Goal: Find specific page/section: Locate a particular part of the current website

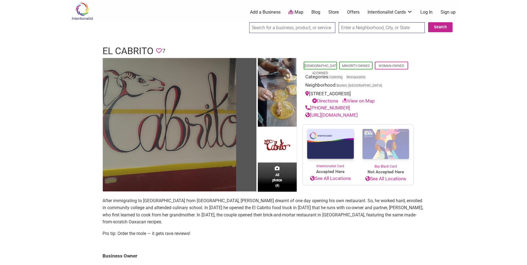
click at [180, 144] on img at bounding box center [169, 124] width 133 height 133
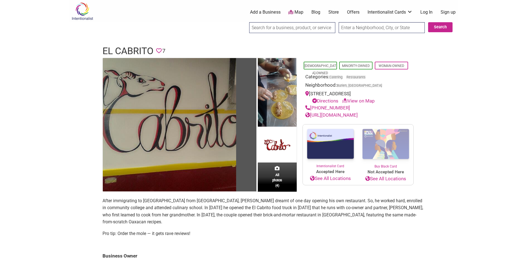
drag, startPoint x: 448, startPoint y: 173, endPoint x: 447, endPoint y: 168, distance: 5.0
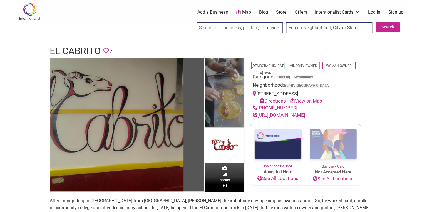
click at [229, 102] on img at bounding box center [224, 93] width 39 height 70
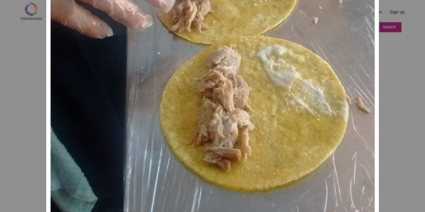
scroll to position [443, 0]
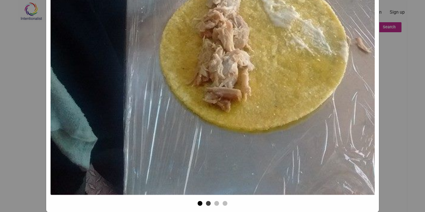
click at [197, 203] on button "1" at bounding box center [200, 204] width 6 height 6
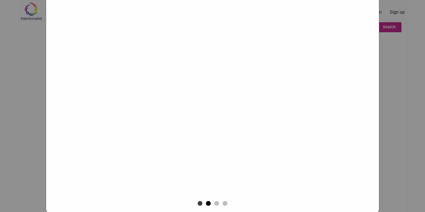
click at [206, 203] on button "2" at bounding box center [209, 204] width 6 height 6
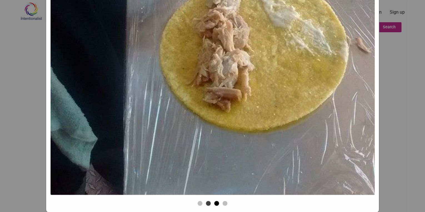
click at [214, 202] on button "3" at bounding box center [217, 204] width 6 height 6
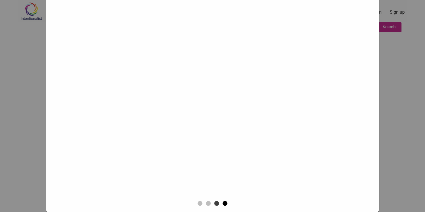
click at [222, 202] on button "4" at bounding box center [225, 204] width 6 height 6
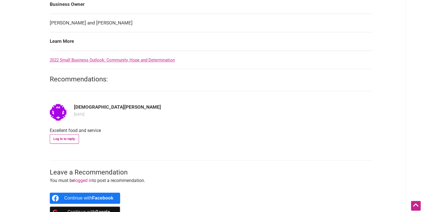
scroll to position [311, 0]
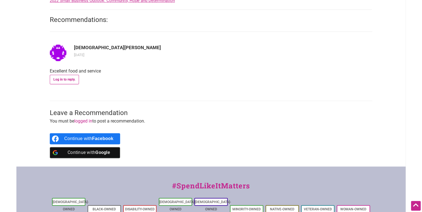
click at [113, 136] on b "Facebook" at bounding box center [102, 138] width 21 height 5
